Goal: Task Accomplishment & Management: Complete application form

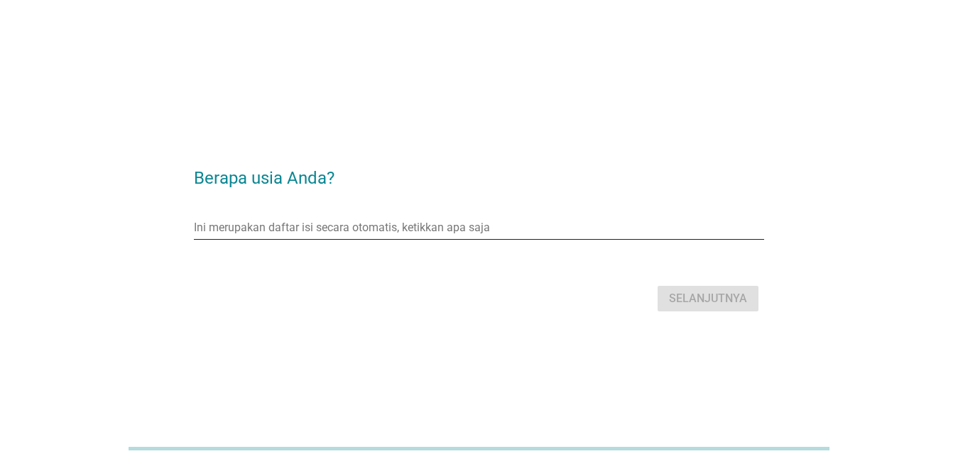
click at [302, 231] on input "Ini merupakan daftar isi secara otomatis, ketikkan apa saja" at bounding box center [469, 228] width 550 height 23
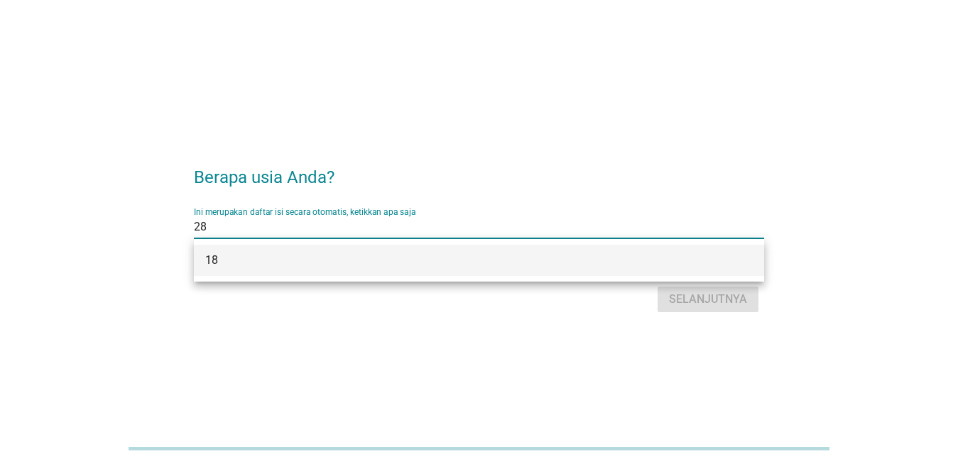
scroll to position [35, 0]
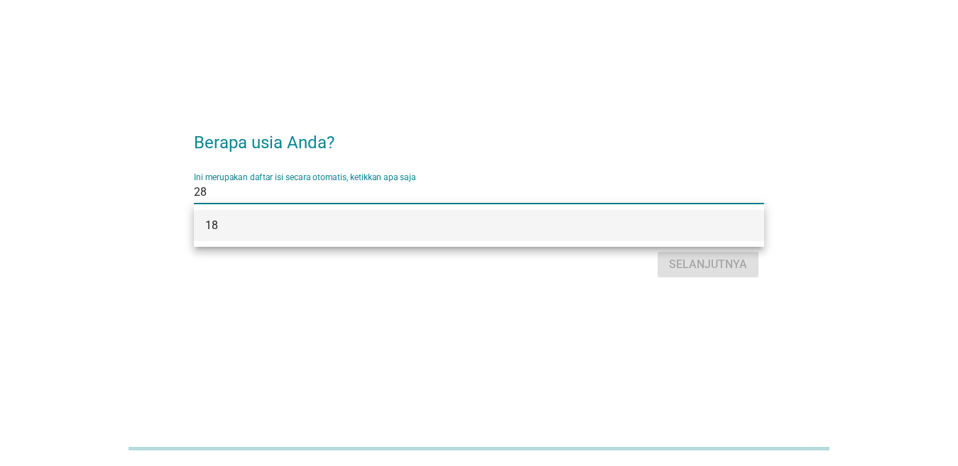
click at [417, 183] on input "28" at bounding box center [469, 192] width 550 height 23
type input "2"
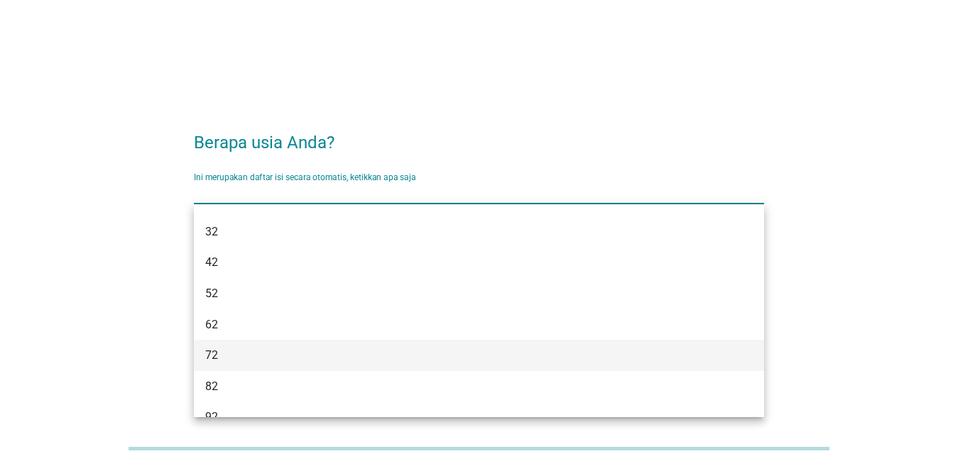
scroll to position [213, 0]
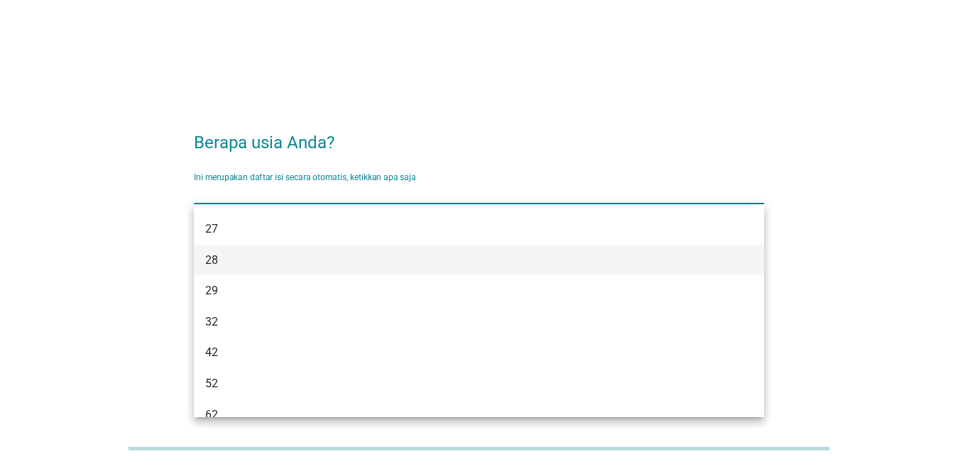
click at [266, 270] on div "28" at bounding box center [479, 260] width 570 height 31
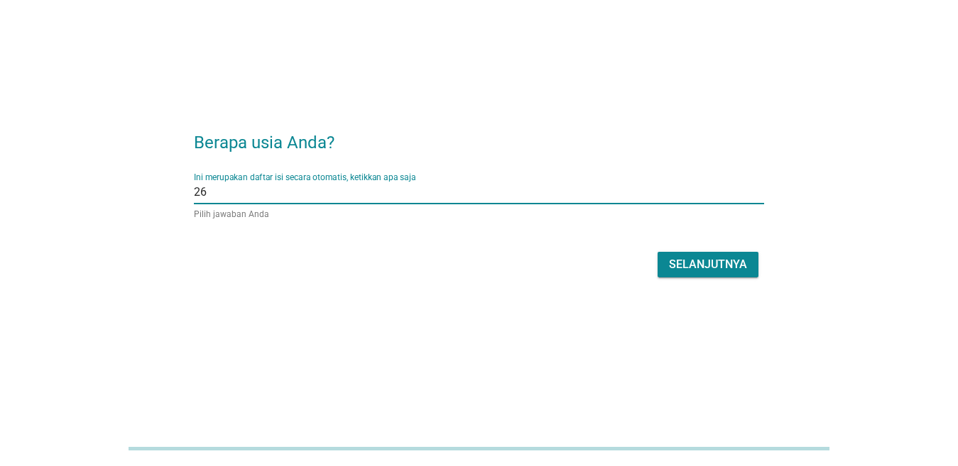
click at [278, 200] on input "Ini merupakan daftar isi secara otomatis, ketikkan apa saja" at bounding box center [475, 192] width 537 height 23
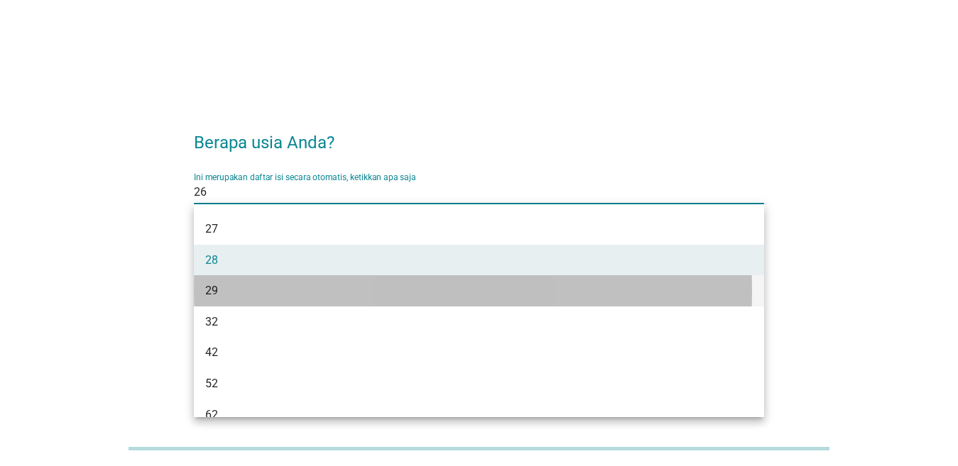
click at [284, 283] on div "29" at bounding box center [479, 290] width 570 height 31
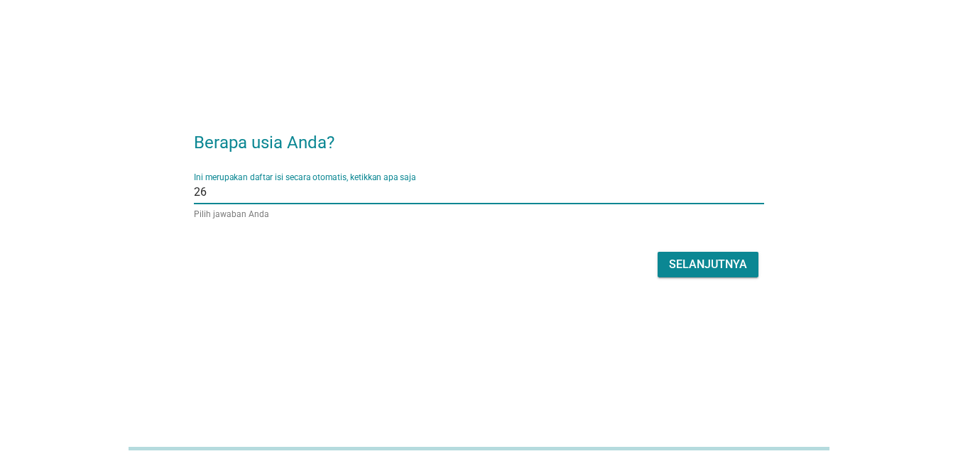
click at [281, 195] on input "Ini merupakan daftar isi secara otomatis, ketikkan apa saja" at bounding box center [475, 192] width 537 height 23
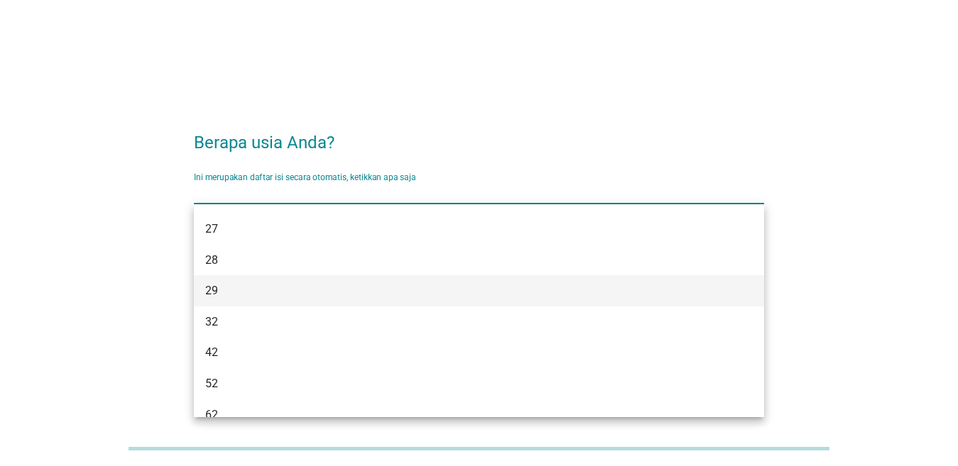
click at [224, 297] on div "29" at bounding box center [456, 291] width 502 height 17
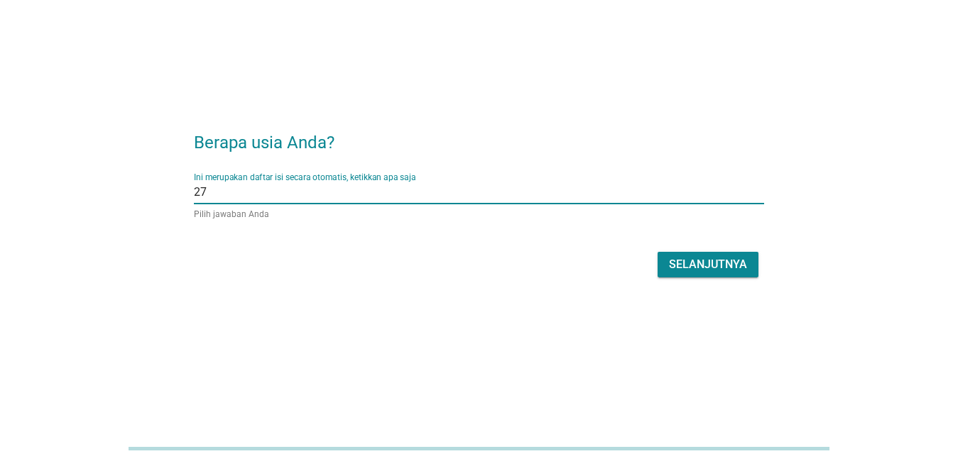
click at [227, 192] on input "Ini merupakan daftar isi secara otomatis, ketikkan apa saja" at bounding box center [475, 192] width 537 height 23
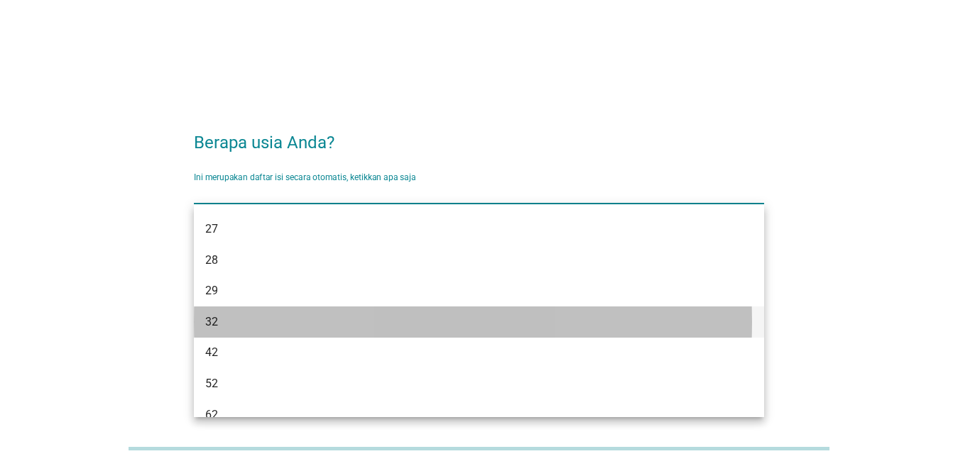
click at [218, 315] on div "32" at bounding box center [456, 322] width 502 height 17
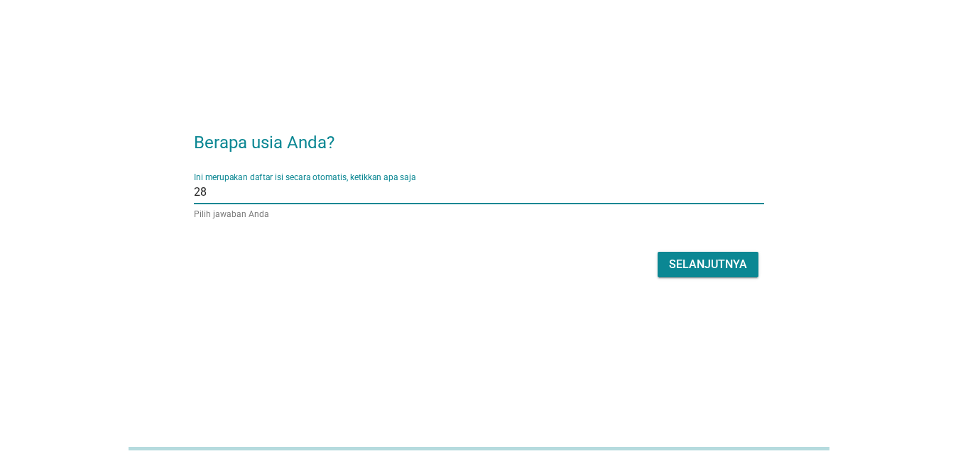
click at [734, 279] on div "Selanjutnya" at bounding box center [479, 265] width 570 height 34
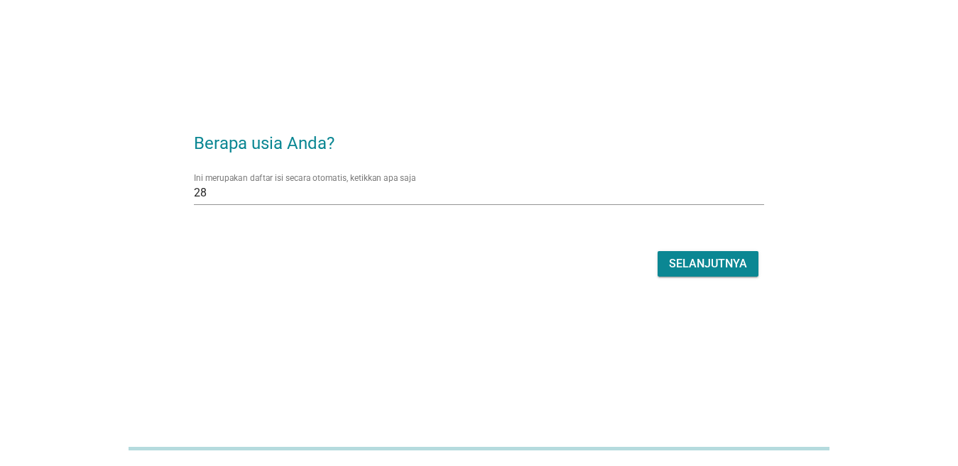
click at [733, 272] on font "Selanjutnya" at bounding box center [708, 264] width 78 height 17
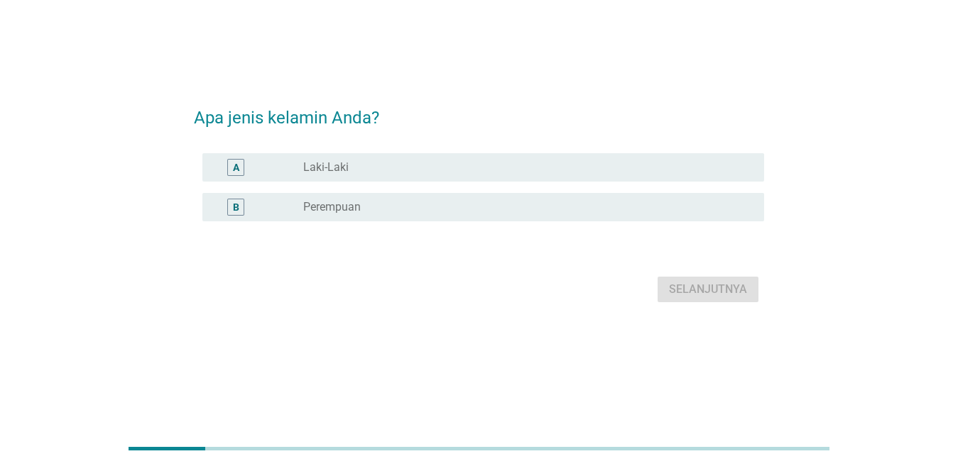
scroll to position [0, 0]
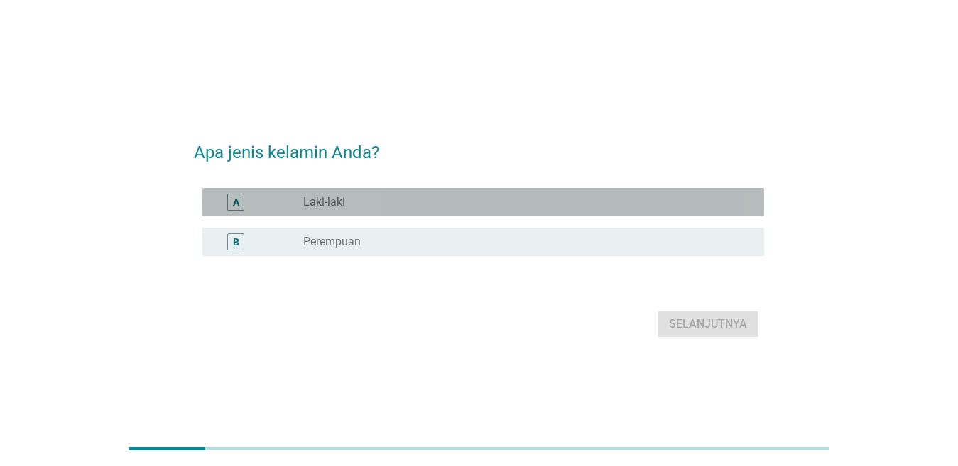
click at [557, 207] on div "tombol radio tidak dicentang Laki-laki" at bounding box center [522, 202] width 438 height 14
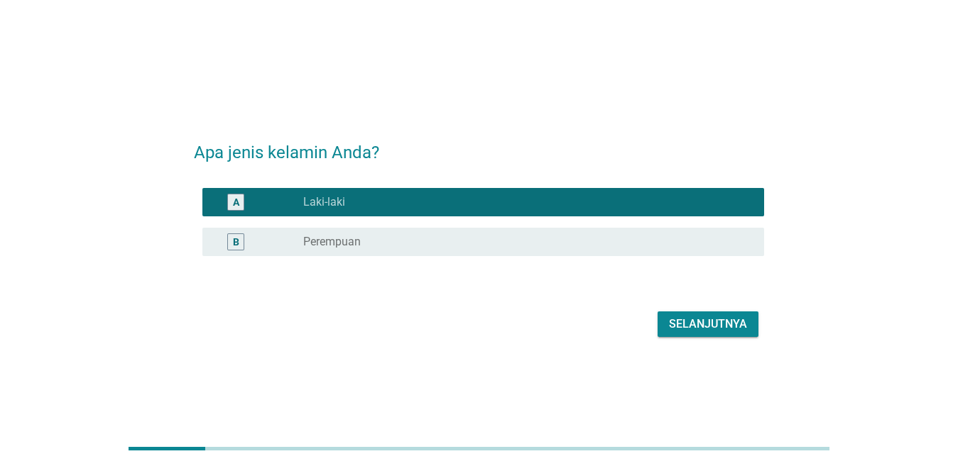
click at [713, 322] on font "Selanjutnya" at bounding box center [708, 323] width 78 height 13
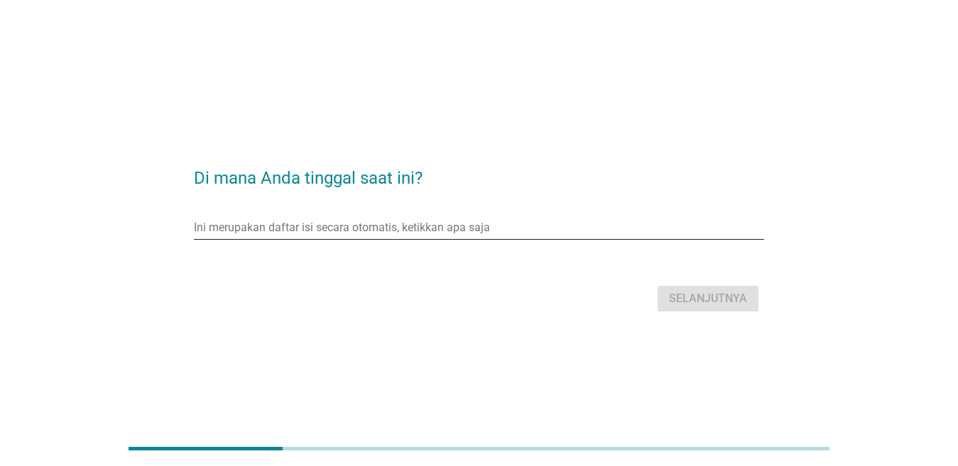
click at [515, 227] on input "Ini merupakan daftar isi secara otomatis, ketikkan apa saja" at bounding box center [469, 228] width 550 height 23
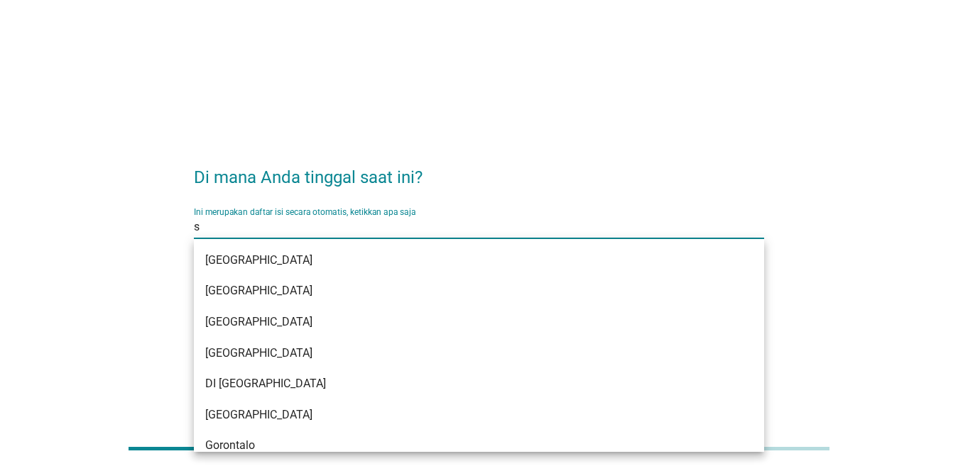
type input "su"
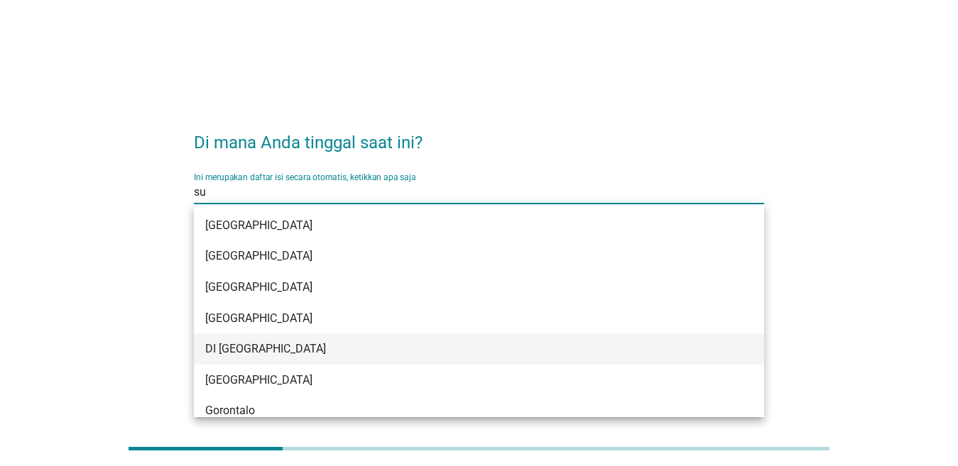
click at [513, 340] on div "DI [GEOGRAPHIC_DATA]" at bounding box center [479, 349] width 570 height 31
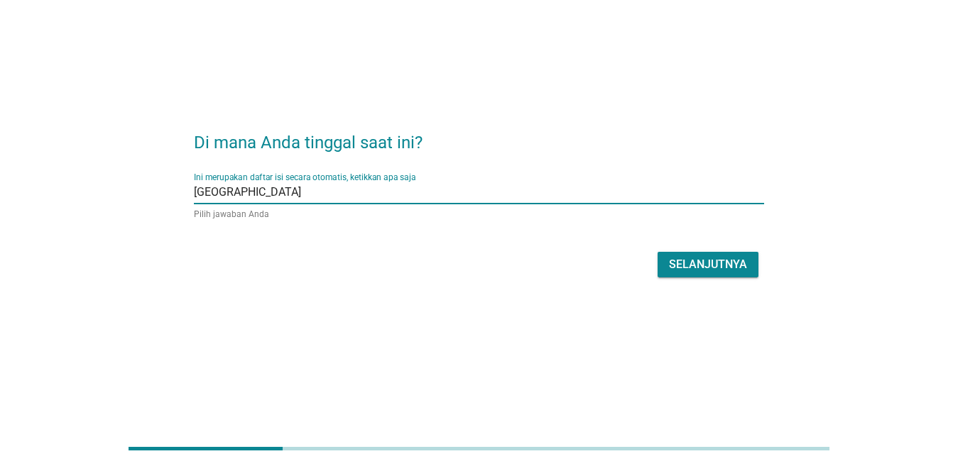
click at [573, 185] on input "Ini merupakan daftar isi secara otomatis, ketikkan apa saja" at bounding box center [522, 192] width 443 height 23
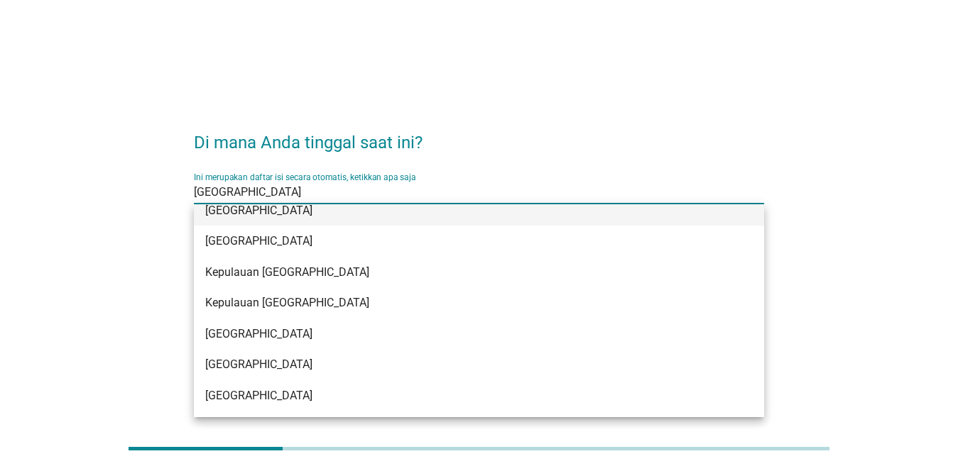
scroll to position [346, 0]
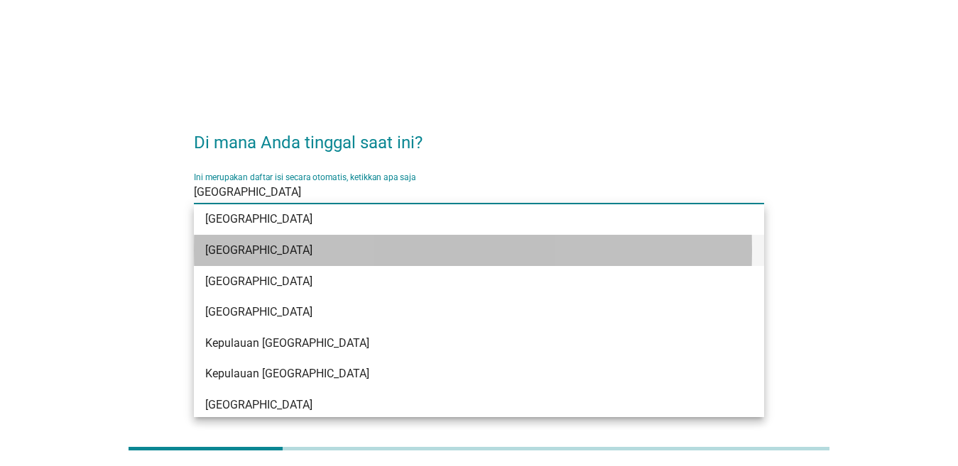
click at [330, 251] on div "[GEOGRAPHIC_DATA]" at bounding box center [456, 250] width 502 height 17
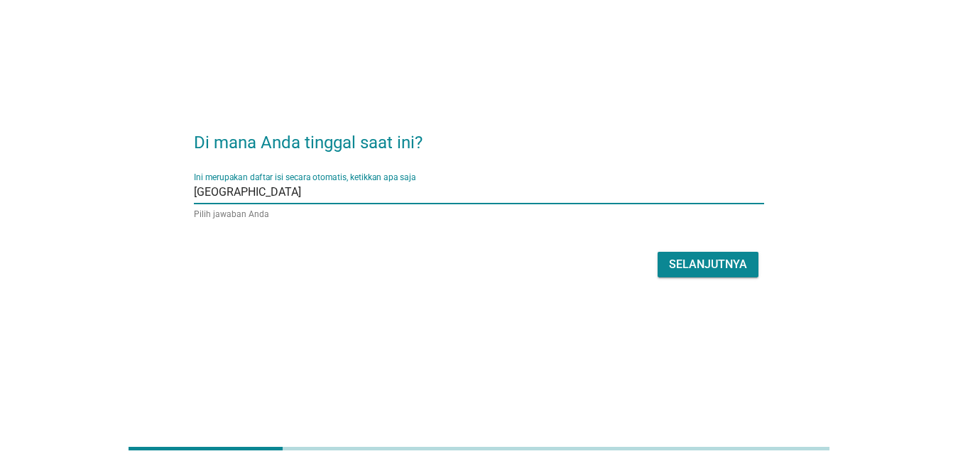
click at [461, 182] on input "Ini merupakan daftar isi secara otomatis, ketikkan apa saja" at bounding box center [522, 192] width 443 height 23
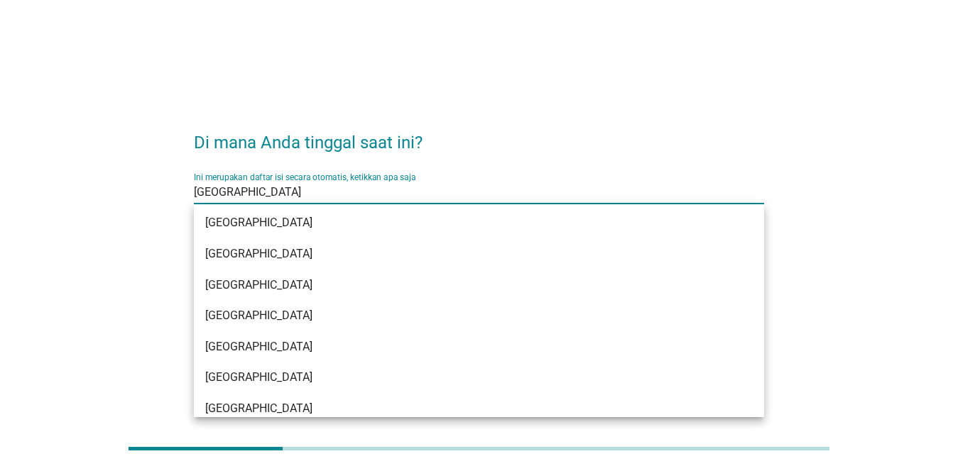
scroll to position [772, 0]
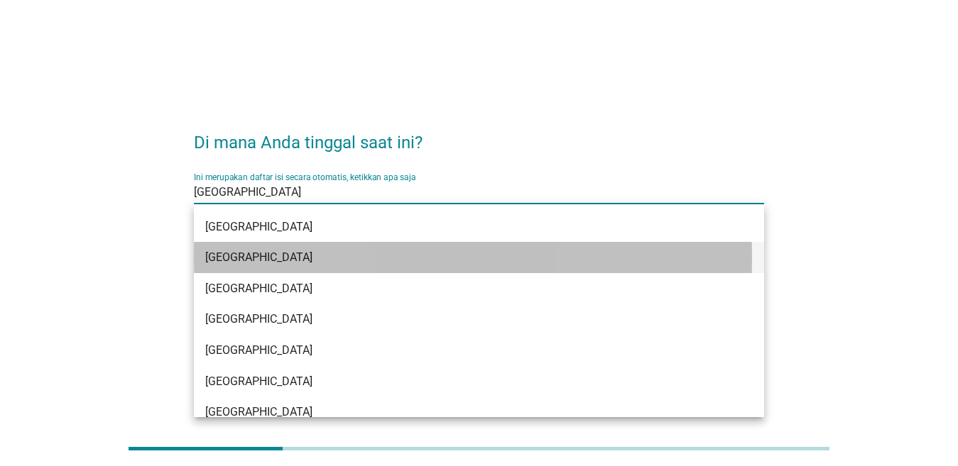
click at [317, 260] on div "[GEOGRAPHIC_DATA]" at bounding box center [456, 257] width 502 height 17
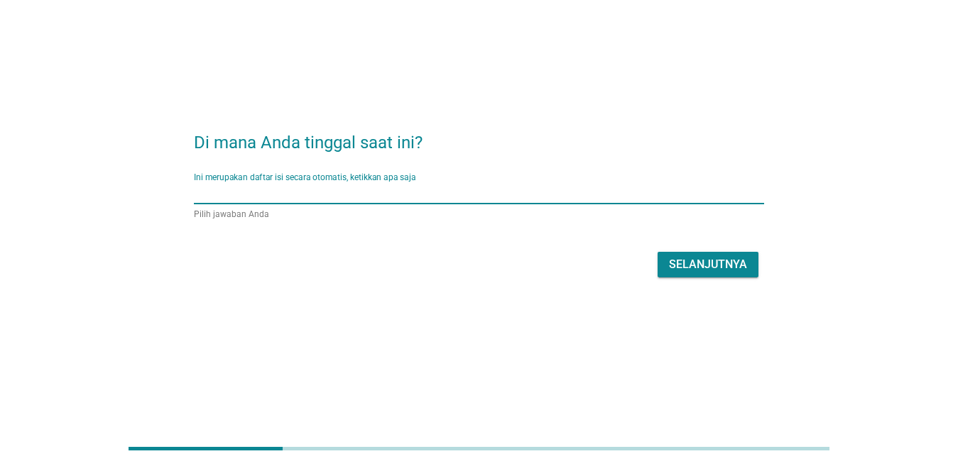
click at [494, 197] on input "Ini merupakan daftar isi secara otomatis, ketikkan apa saja" at bounding box center [469, 192] width 550 height 23
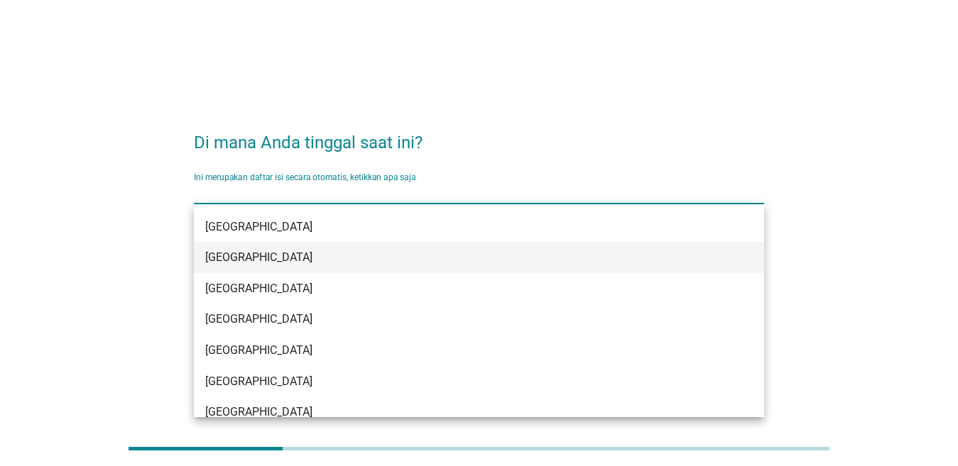
click at [470, 261] on div "[GEOGRAPHIC_DATA]" at bounding box center [456, 257] width 502 height 17
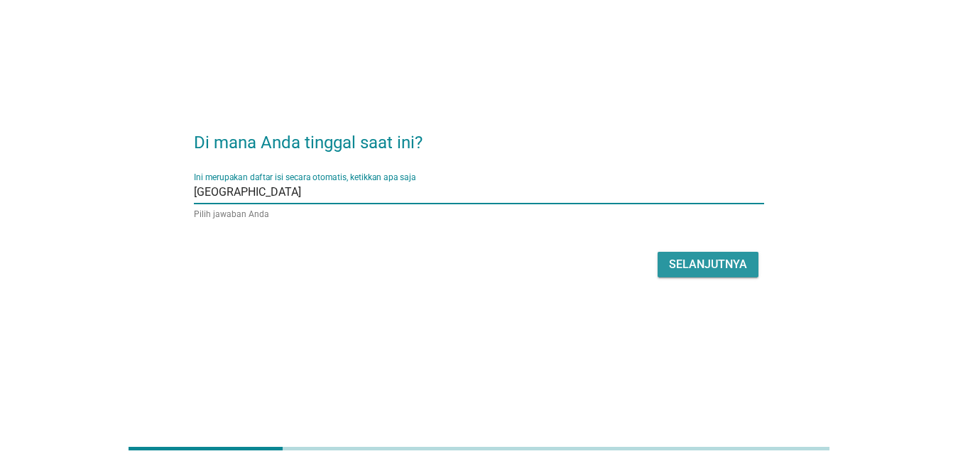
drag, startPoint x: 698, startPoint y: 257, endPoint x: 721, endPoint y: 172, distance: 88.4
click at [699, 258] on font "Selanjutnya" at bounding box center [708, 264] width 78 height 13
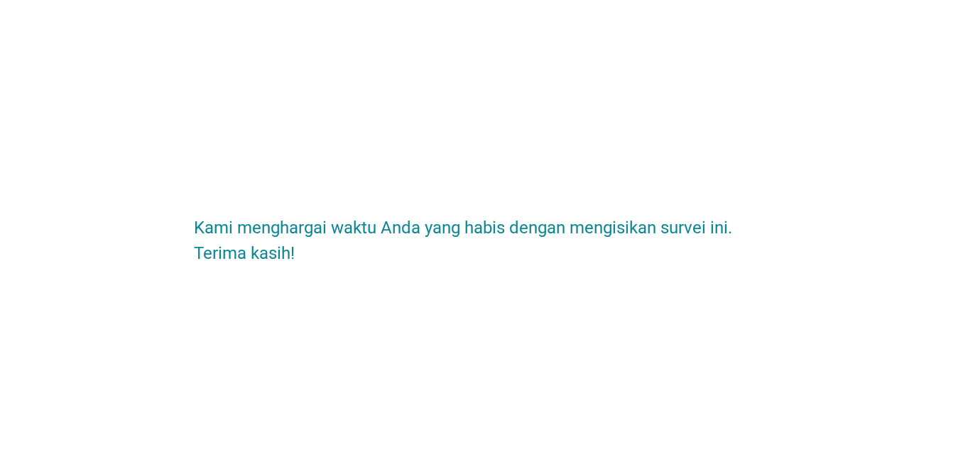
scroll to position [0, 0]
